Goal: Find specific page/section: Find specific page/section

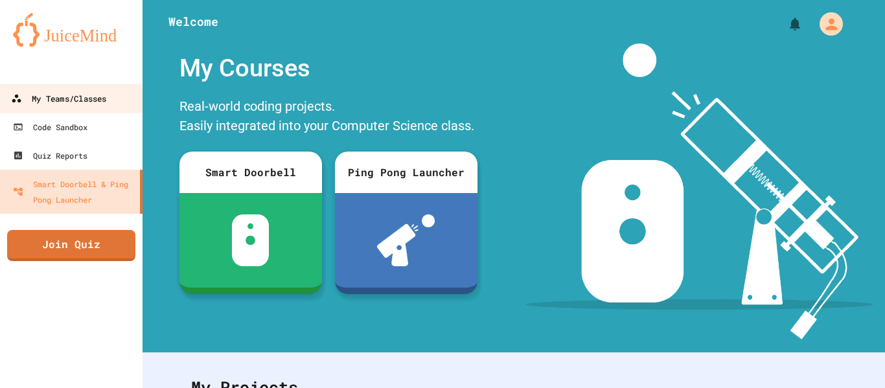
click at [64, 92] on div "My Teams/Classes" at bounding box center [58, 99] width 95 height 16
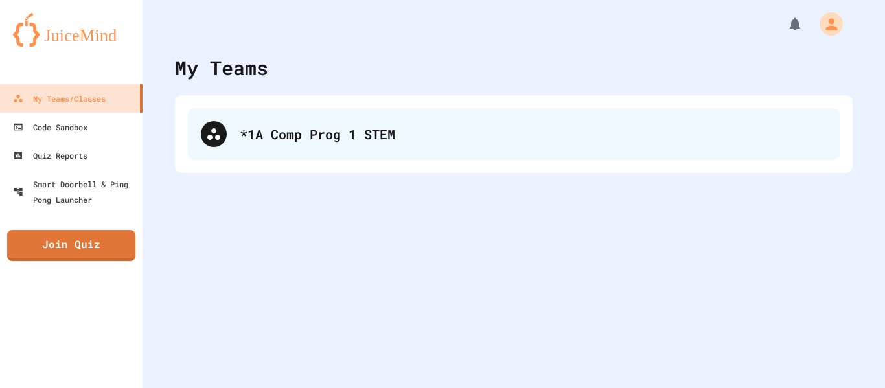
click at [293, 149] on div "*1A Comp Prog 1 STEM" at bounding box center [514, 134] width 652 height 52
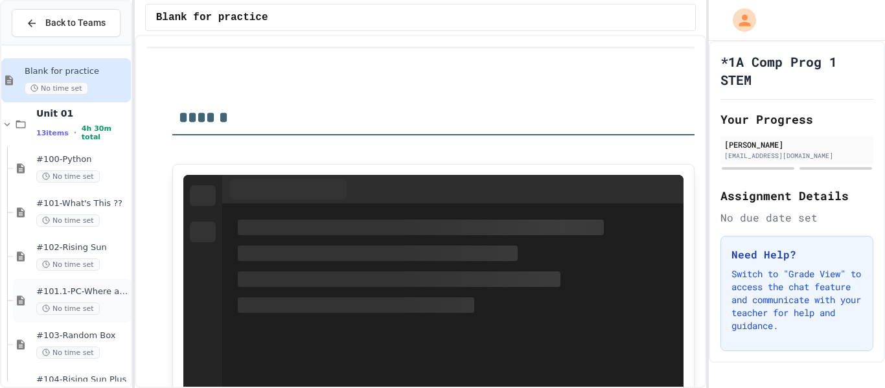
scroll to position [389, 0]
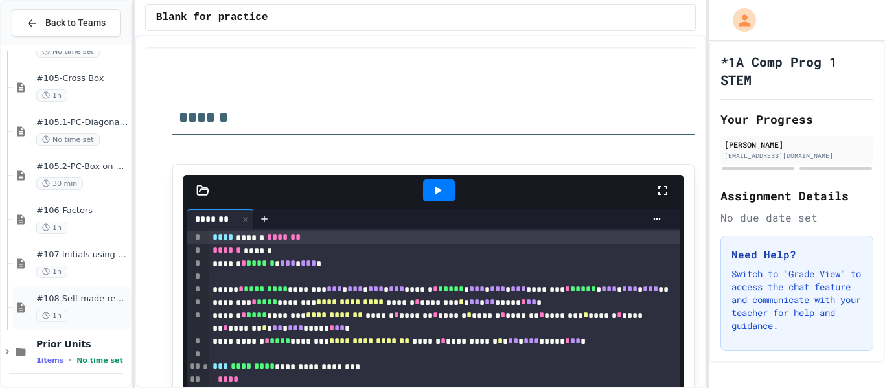
click at [98, 306] on div "#108 Self made review (15pts) 1h" at bounding box center [82, 308] width 92 height 29
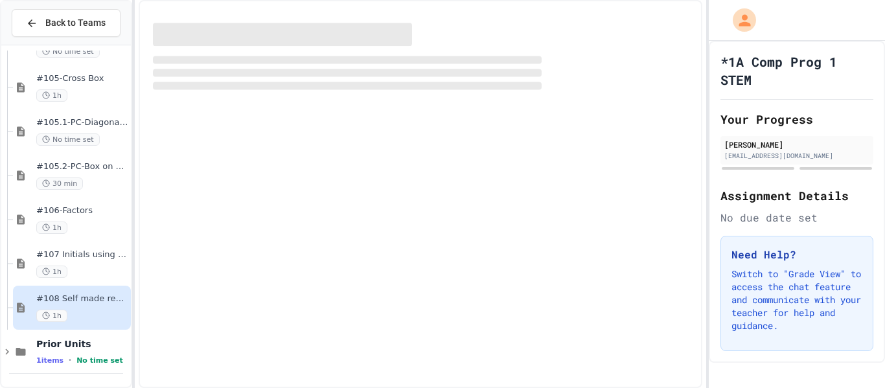
scroll to position [374, 0]
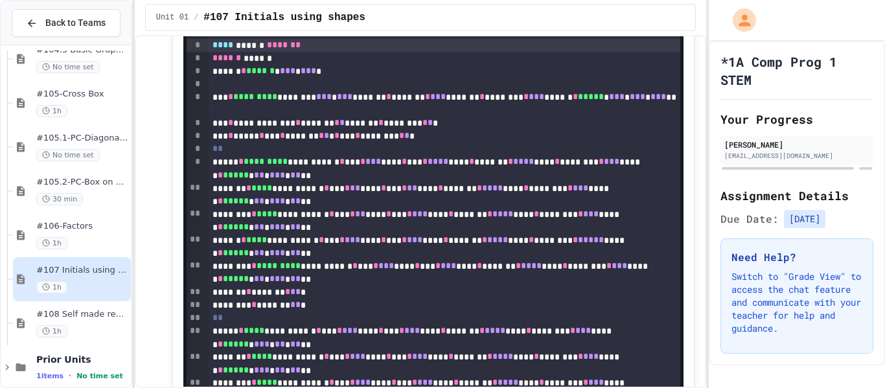
scroll to position [713, 0]
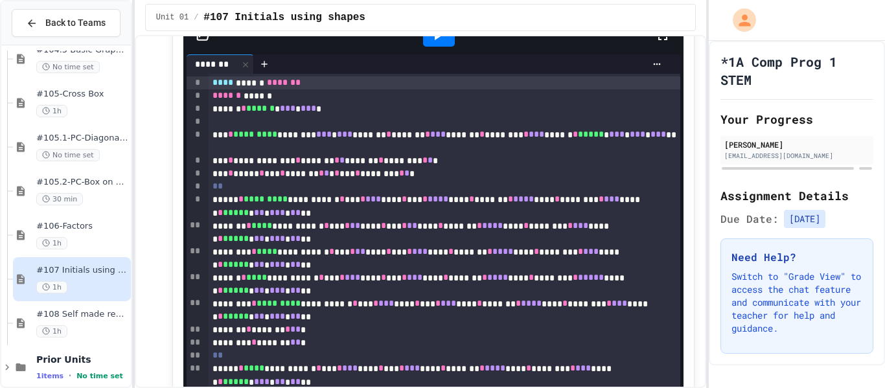
click at [446, 41] on div at bounding box center [439, 36] width 32 height 22
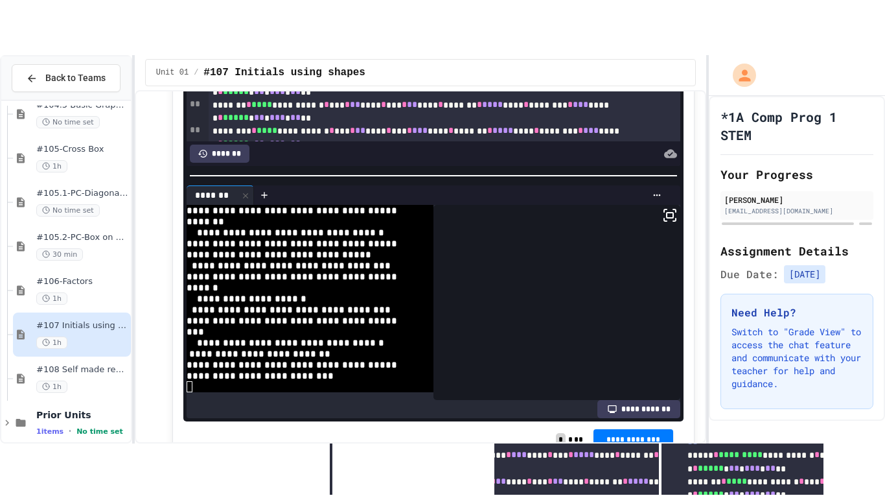
scroll to position [892, 0]
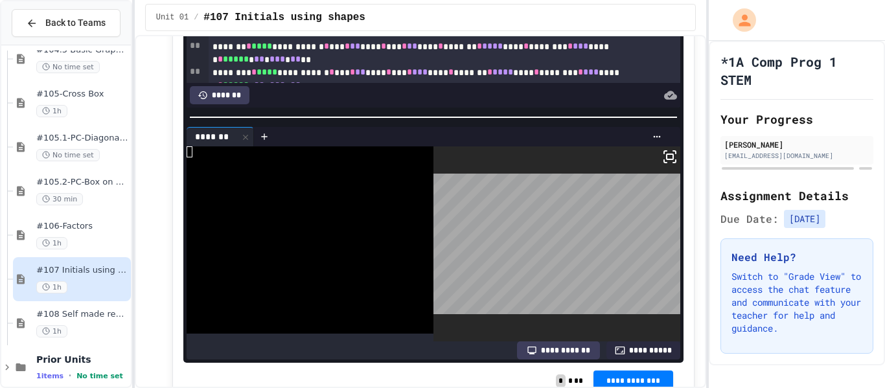
click at [670, 159] on icon at bounding box center [670, 157] width 16 height 16
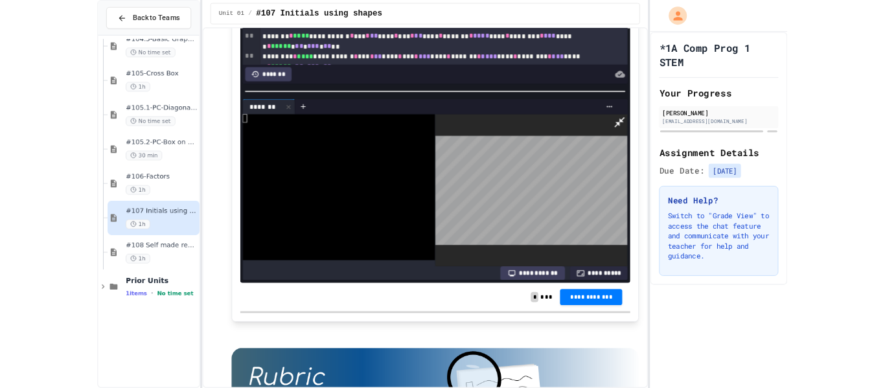
scroll to position [280, 0]
